Goal: Find contact information: Find contact information

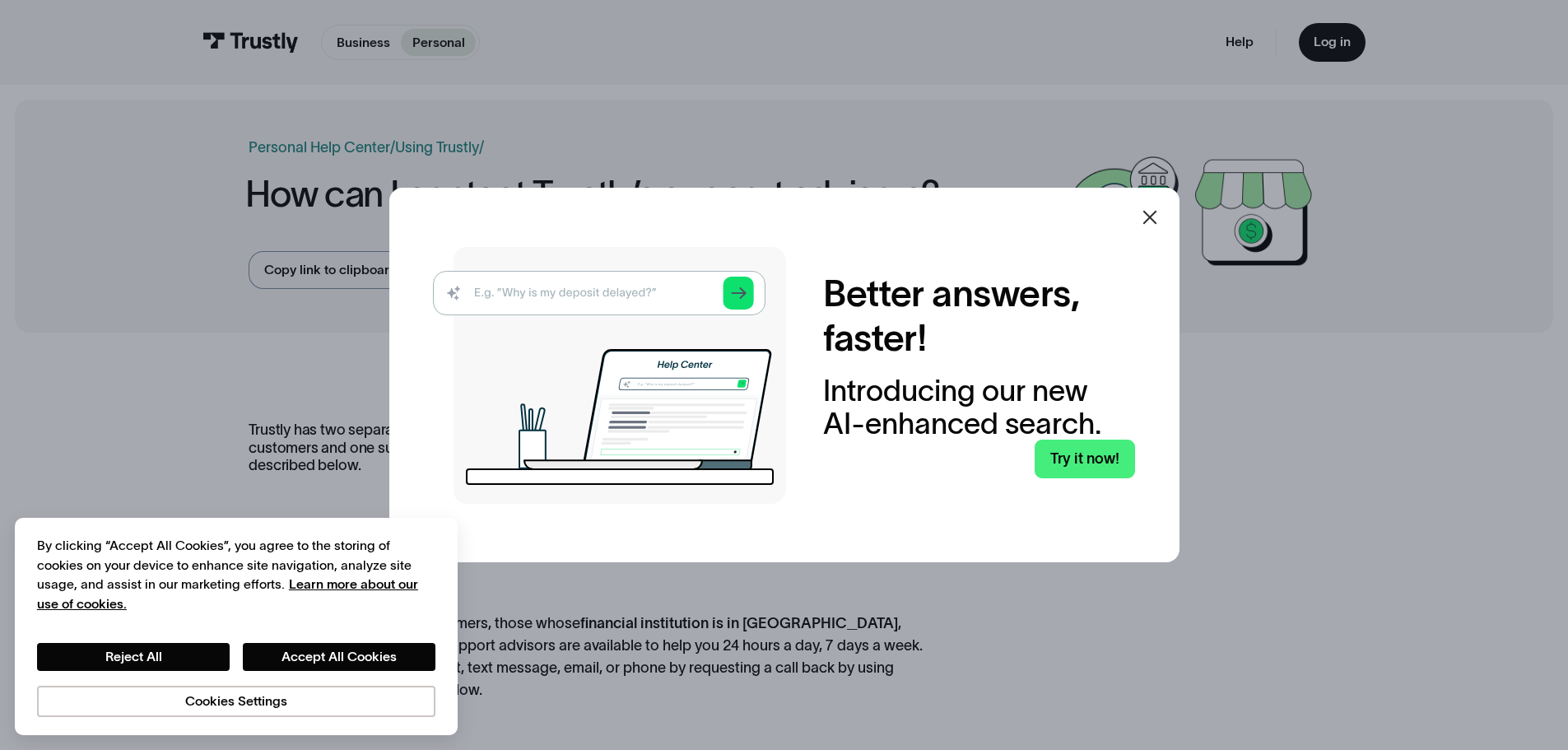
click at [1153, 212] on icon at bounding box center [1150, 218] width 20 height 20
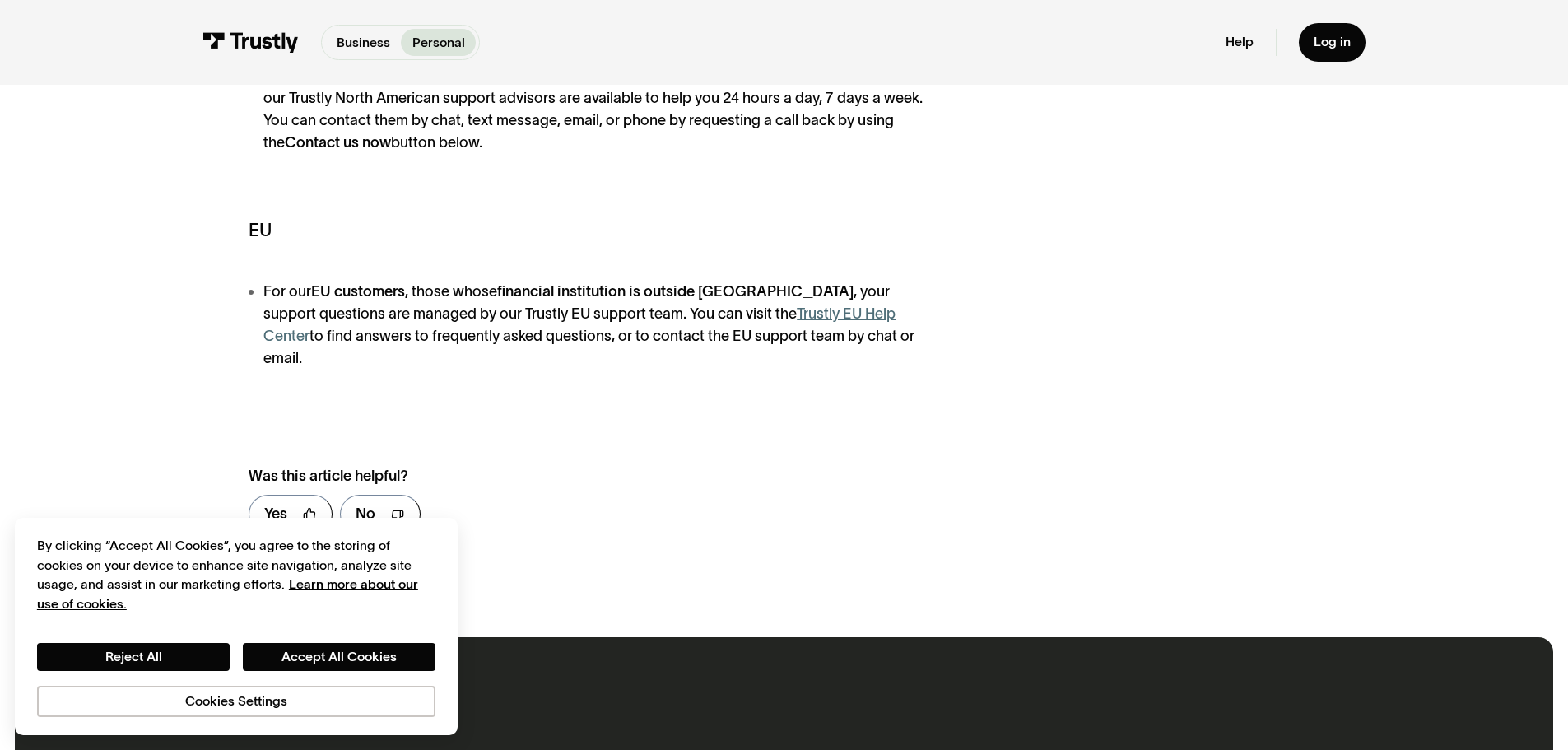
scroll to position [576, 0]
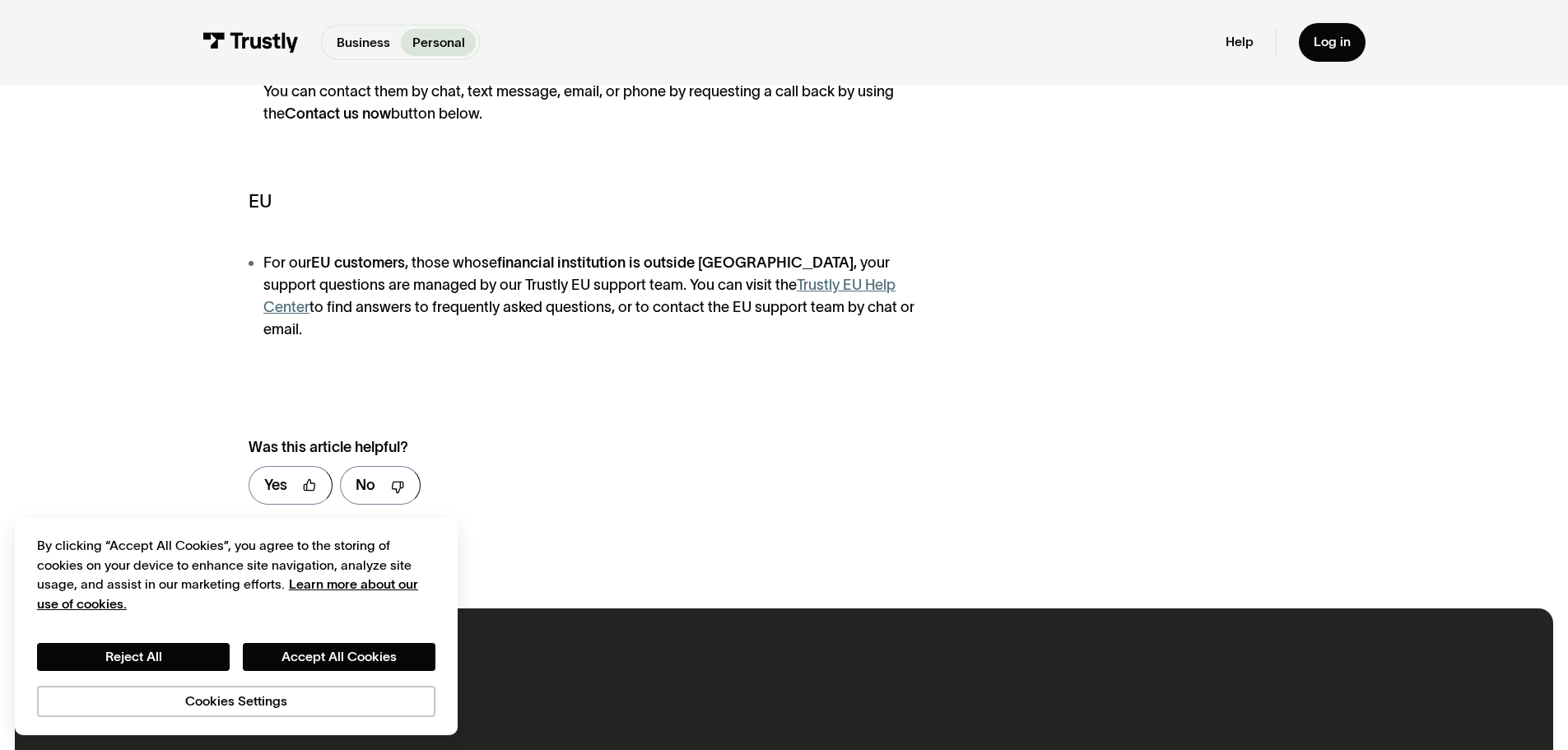
click at [842, 283] on link "Trustly EU Help Center" at bounding box center [579, 296] width 632 height 39
click at [382, 466] on link "No" at bounding box center [380, 485] width 81 height 39
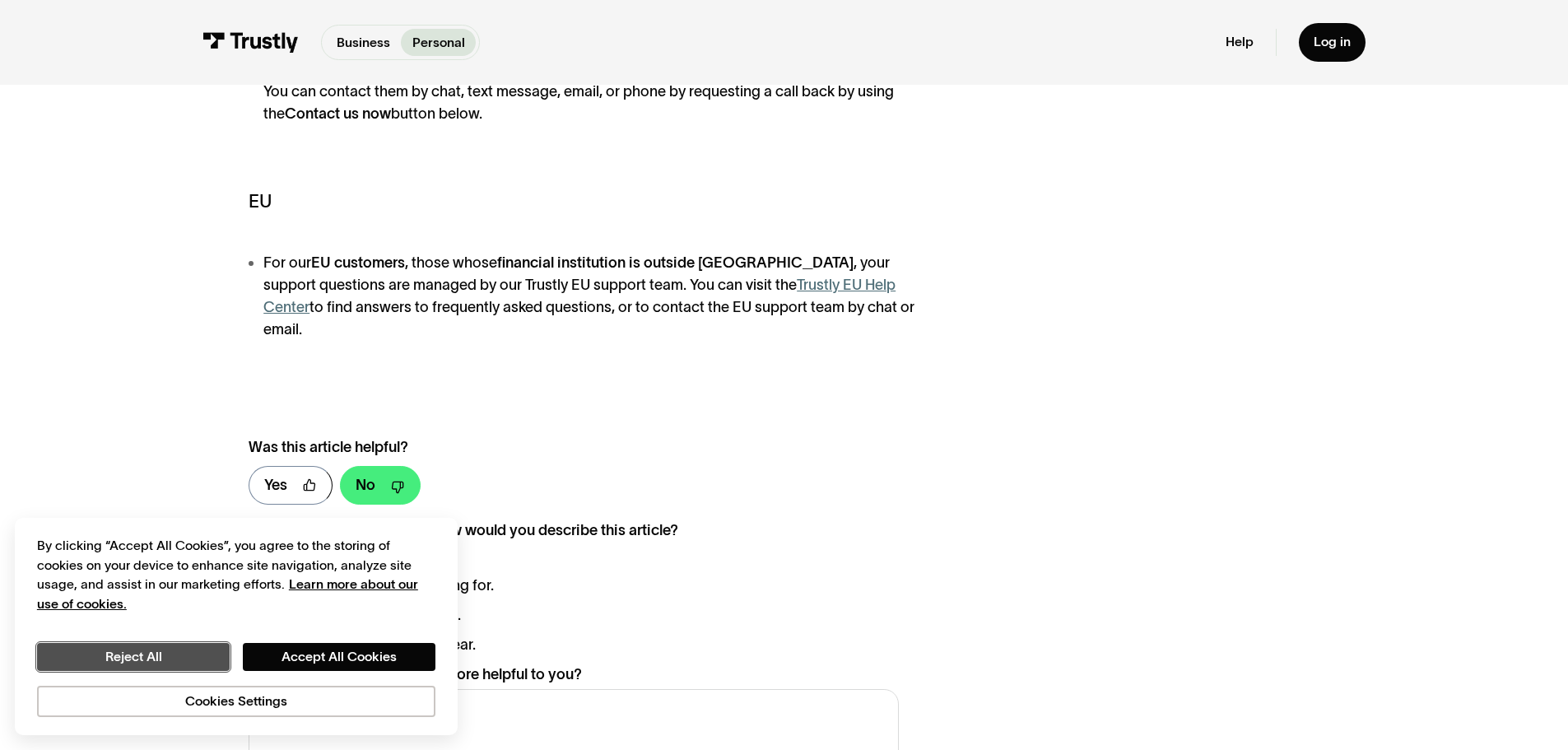
click at [176, 654] on button "Reject All" at bounding box center [133, 657] width 192 height 28
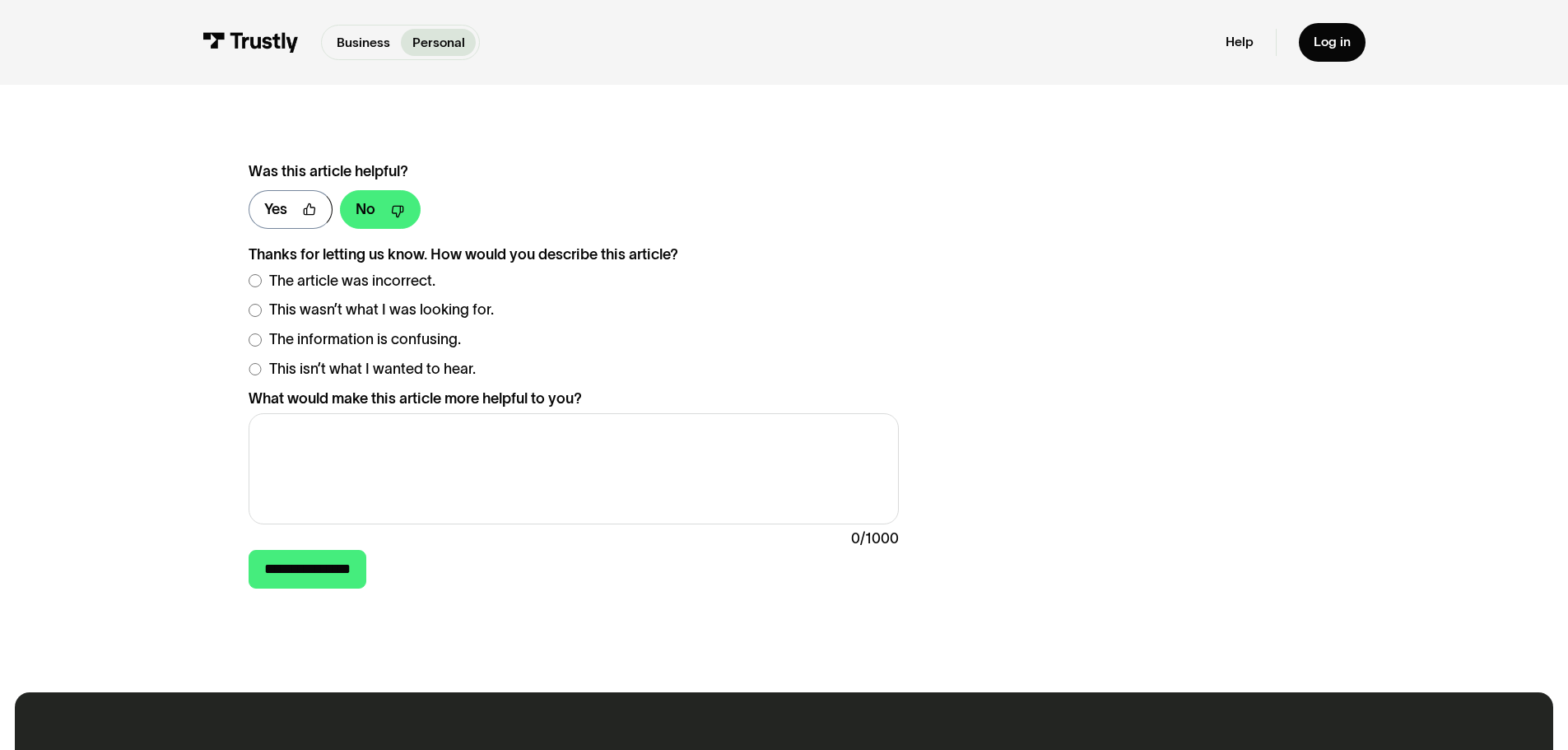
scroll to position [823, 0]
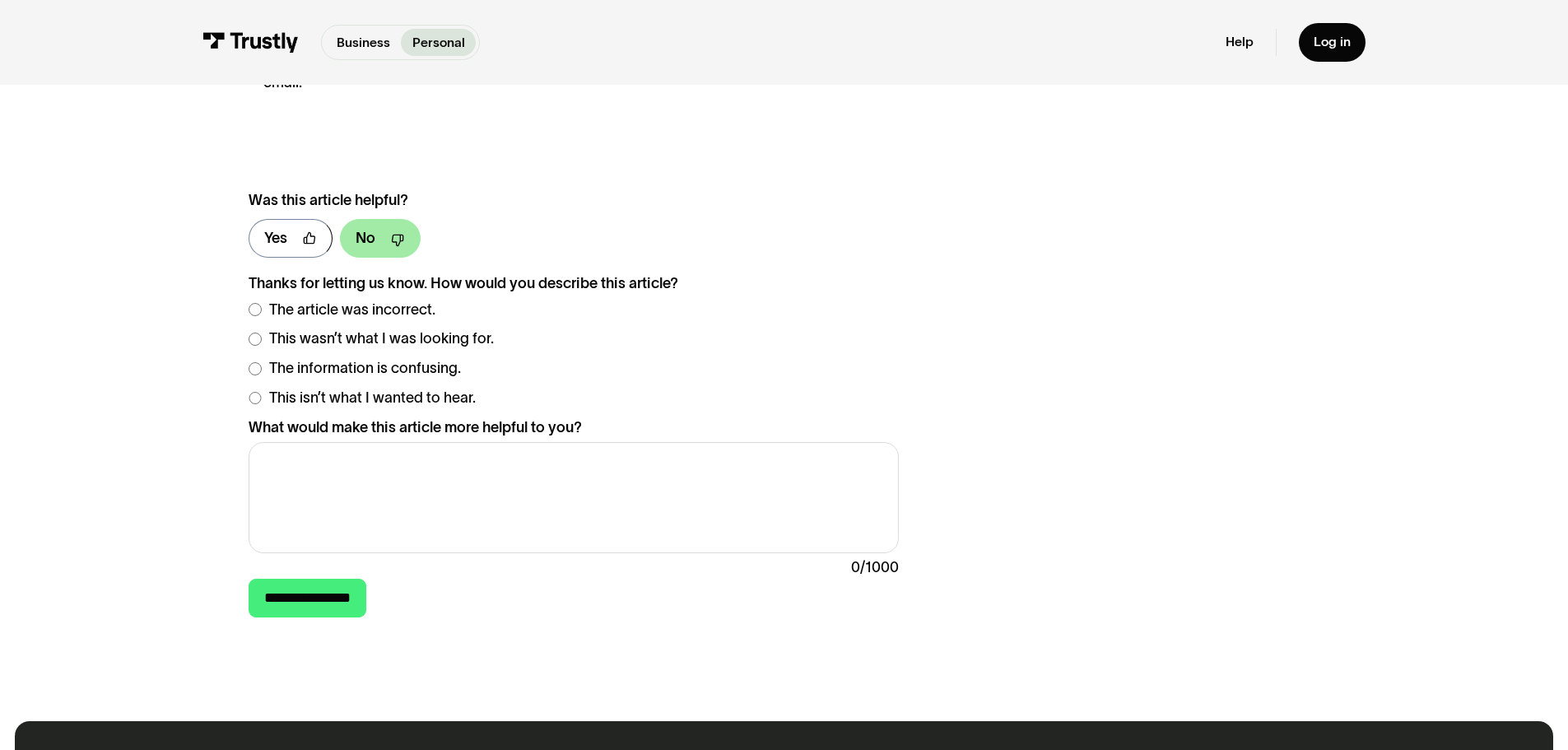
click at [377, 220] on link "No" at bounding box center [380, 238] width 81 height 39
click at [271, 456] on textarea "What would make this article more helpful to you?" at bounding box center [573, 497] width 649 height 112
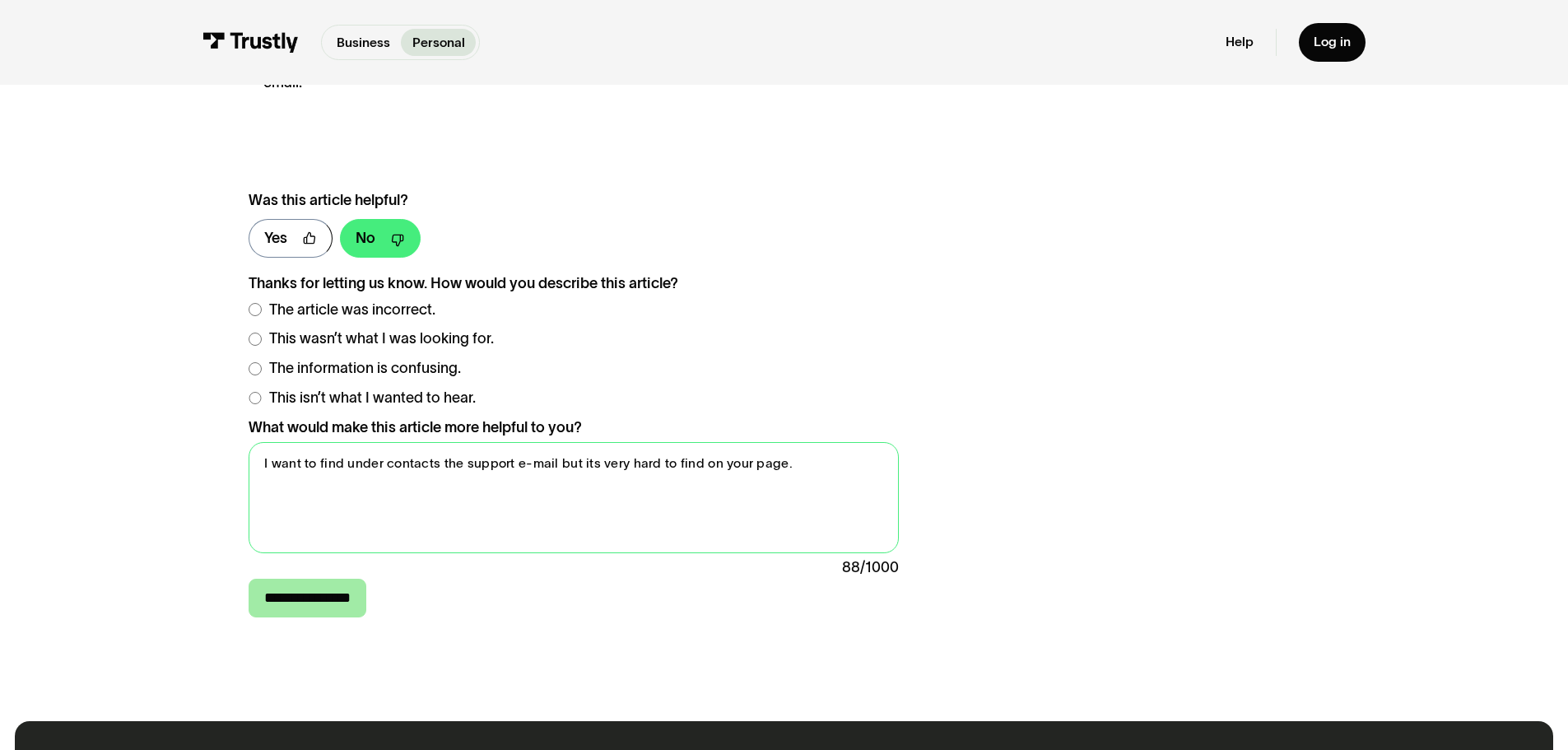
type textarea "I want to find under contacts the support e-mail but its very hard to find on y…"
click at [294, 583] on input "**********" at bounding box center [307, 598] width 118 height 39
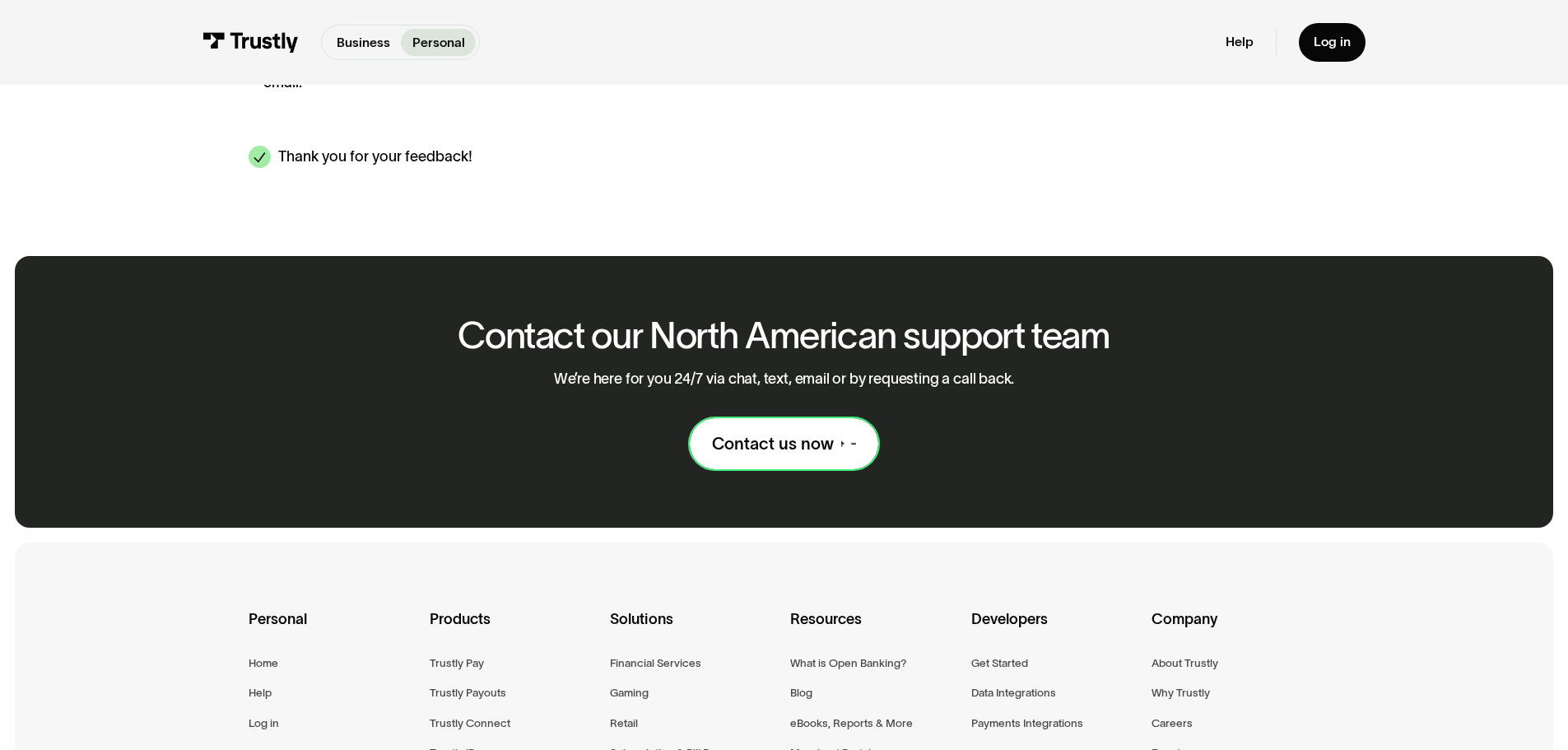
click at [795, 438] on link "Contact us now" at bounding box center [784, 443] width 189 height 51
click at [756, 433] on div "Contact us now" at bounding box center [773, 443] width 122 height 22
